Goal: Check status: Check status

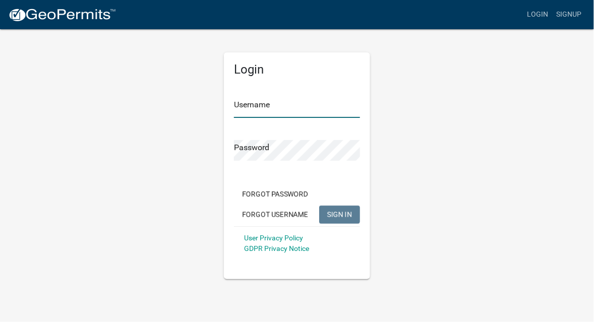
type input "mdambek"
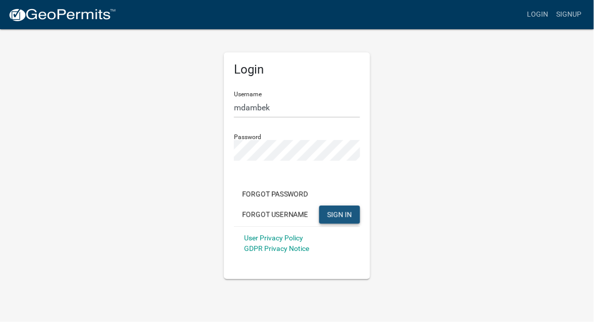
click at [334, 218] on button "SIGN IN" at bounding box center [339, 215] width 41 height 18
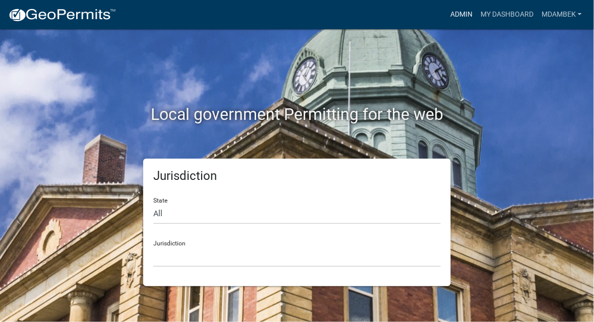
click at [451, 8] on link "Admin" at bounding box center [461, 14] width 30 height 19
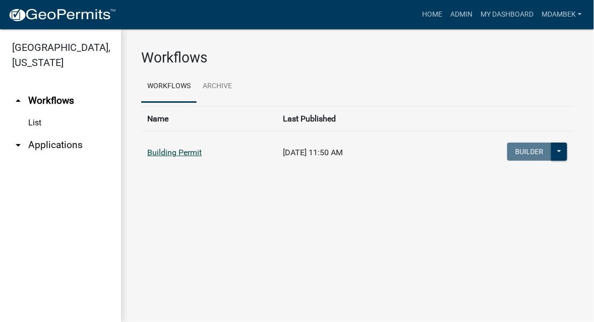
click at [170, 151] on link "Building Permit" at bounding box center [174, 153] width 54 height 10
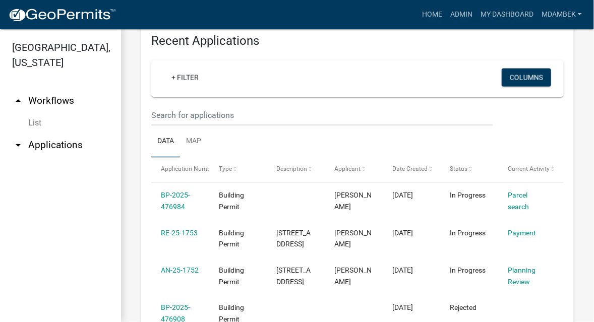
scroll to position [403, 0]
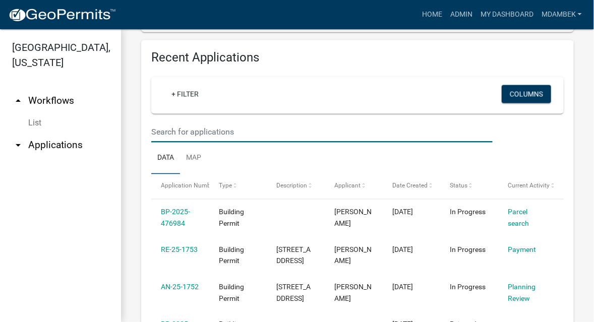
click at [173, 129] on input "text" at bounding box center [321, 132] width 341 height 21
type input "25-1343"
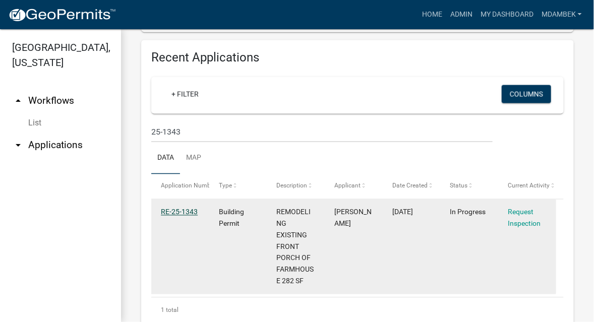
click at [174, 212] on link "RE-25-1343" at bounding box center [179, 212] width 37 height 8
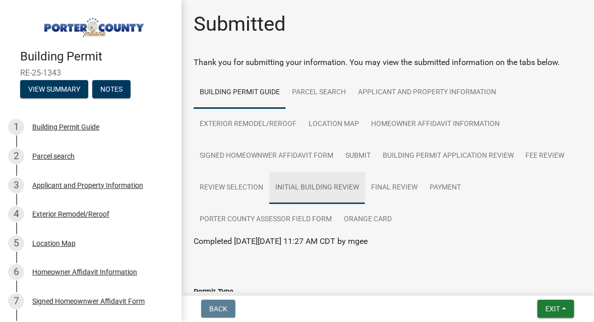
click at [312, 184] on link "Initial Building Review" at bounding box center [317, 188] width 96 height 32
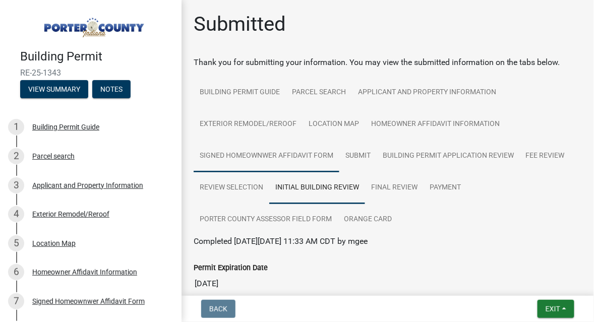
click at [296, 152] on link "Signed Homeownwer Affidavit Form" at bounding box center [267, 156] width 146 height 32
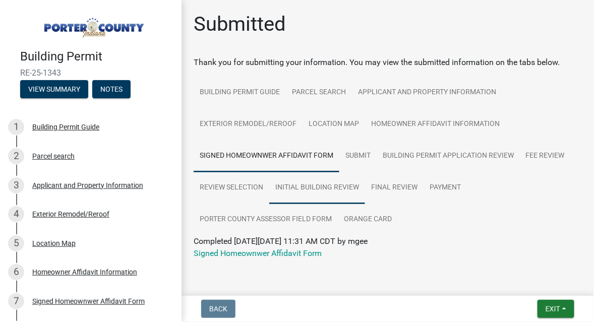
scroll to position [18, 0]
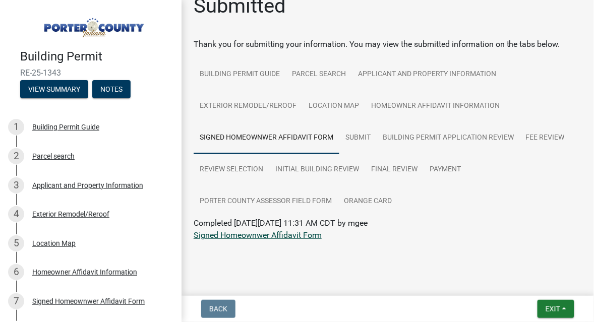
click at [282, 233] on link "Signed Homeownwer Affidavit Form" at bounding box center [258, 235] width 128 height 10
click at [402, 129] on link "Building Permit Application Review" at bounding box center [448, 138] width 143 height 32
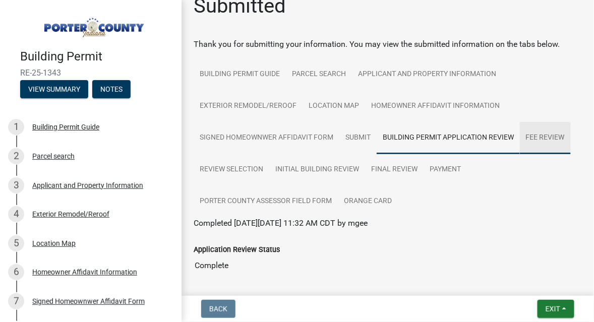
click at [543, 133] on link "Fee Review" at bounding box center [545, 138] width 51 height 32
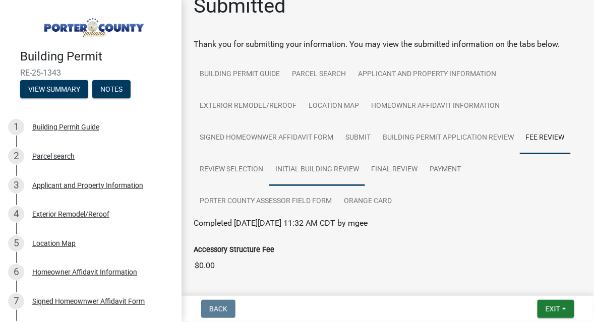
click at [324, 166] on link "Initial Building Review" at bounding box center [317, 170] width 96 height 32
click at [391, 168] on link "Final Review" at bounding box center [394, 170] width 58 height 32
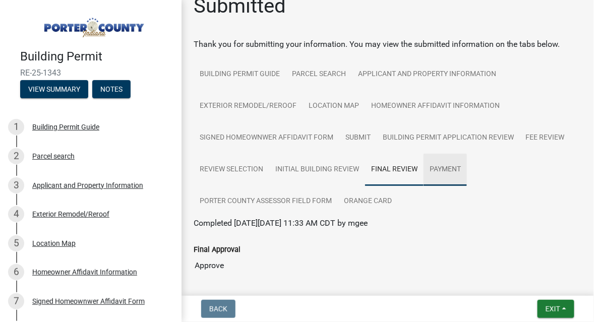
click at [442, 169] on link "Payment" at bounding box center [444, 170] width 43 height 32
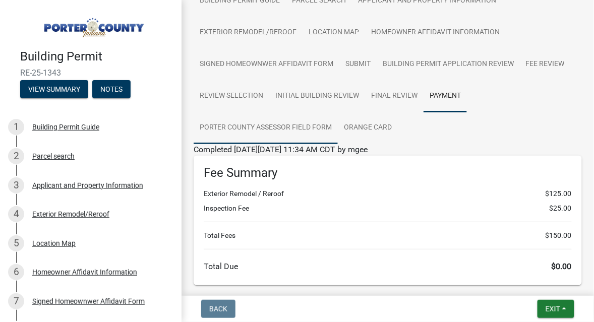
scroll to position [46, 0]
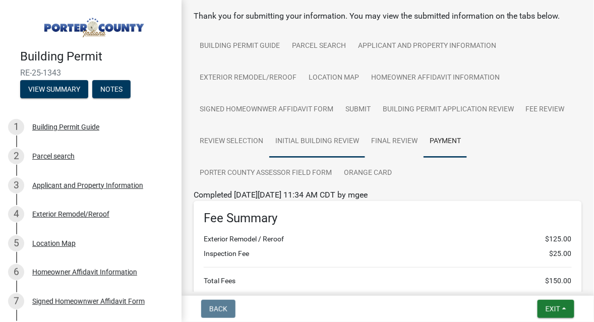
click at [312, 143] on link "Initial Building Review" at bounding box center [317, 142] width 96 height 32
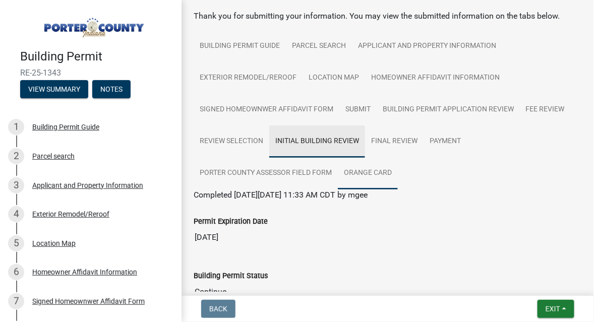
click at [358, 168] on link "Orange Card" at bounding box center [368, 173] width 60 height 32
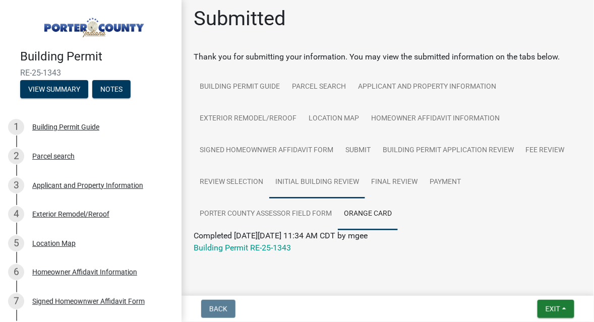
scroll to position [0, 0]
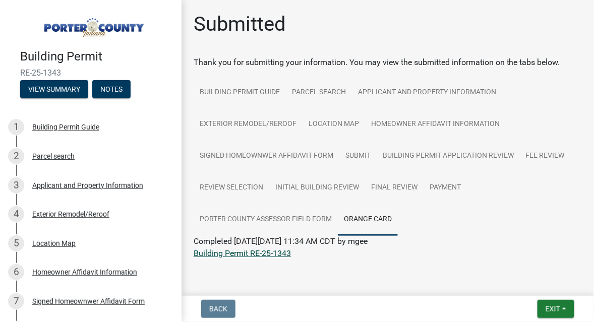
click at [266, 251] on link "Building Permit RE-25-1343" at bounding box center [242, 254] width 97 height 10
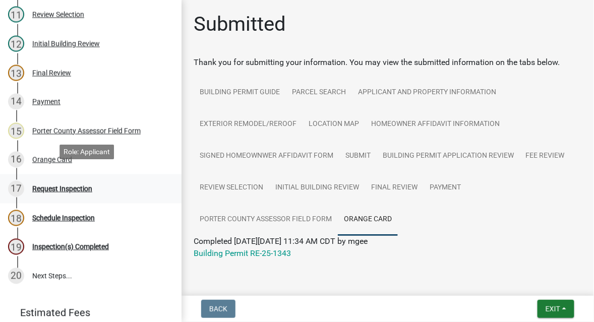
scroll to position [454, 0]
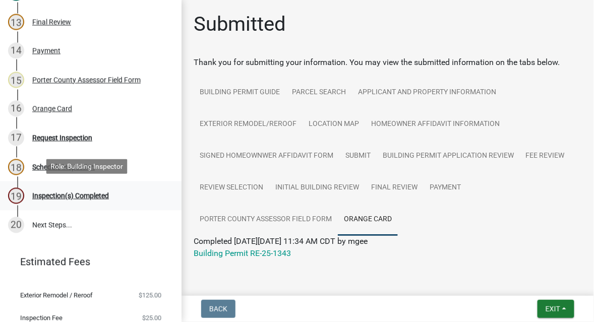
click at [87, 194] on div "Inspection(s) Completed" at bounding box center [70, 196] width 77 height 7
click at [80, 195] on div "Inspection(s) Completed" at bounding box center [70, 196] width 77 height 7
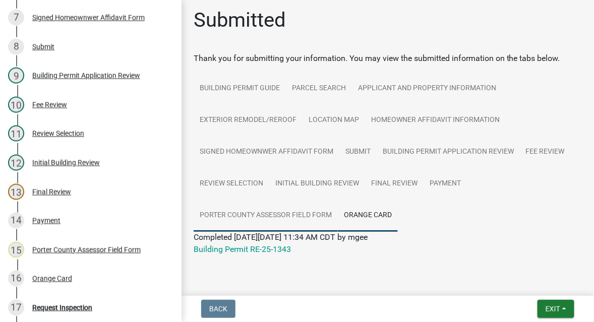
scroll to position [0, 0]
